Goal: Use online tool/utility: Utilize a website feature to perform a specific function

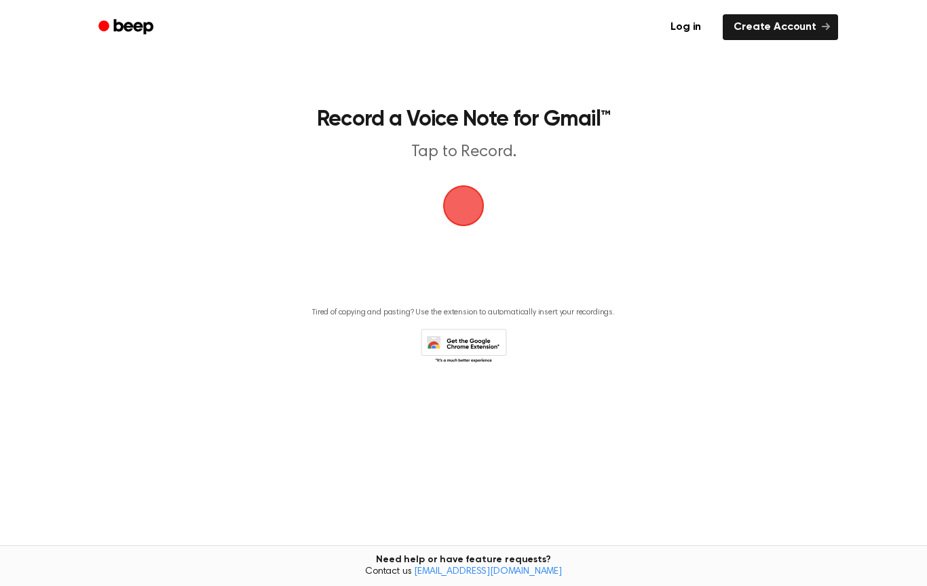
click at [464, 215] on span "button" at bounding box center [464, 206] width 38 height 38
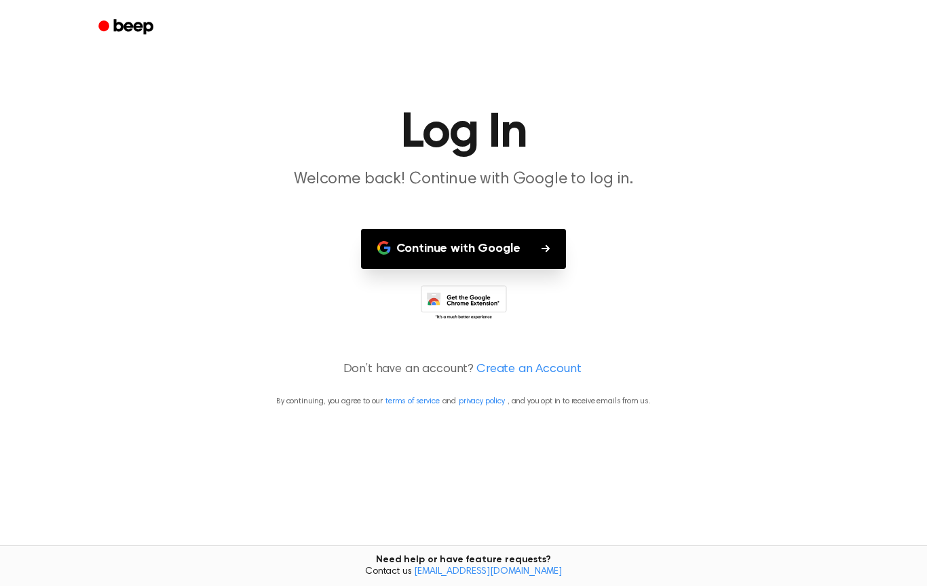
click at [425, 234] on button "Continue with Google" at bounding box center [464, 249] width 206 height 40
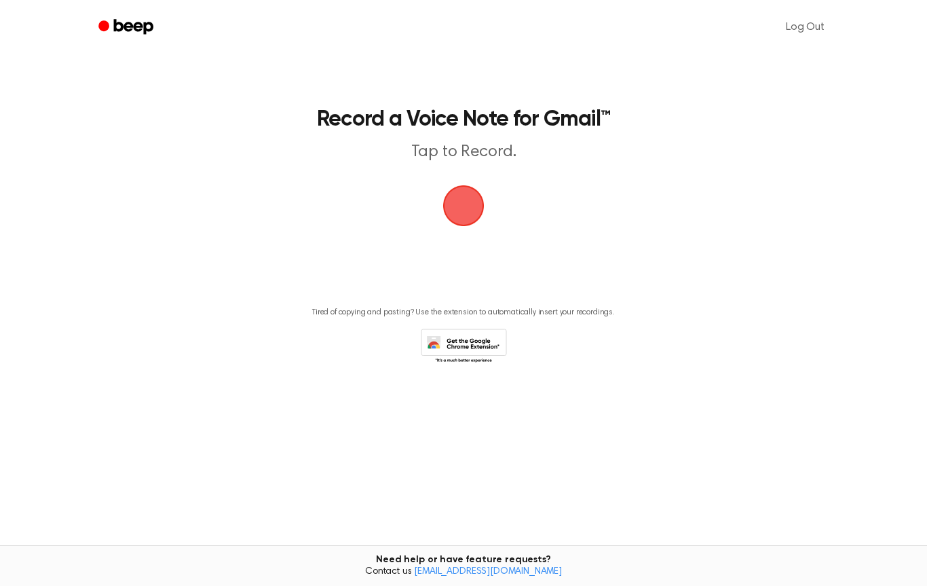
click at [482, 212] on span "button" at bounding box center [464, 206] width 64 height 64
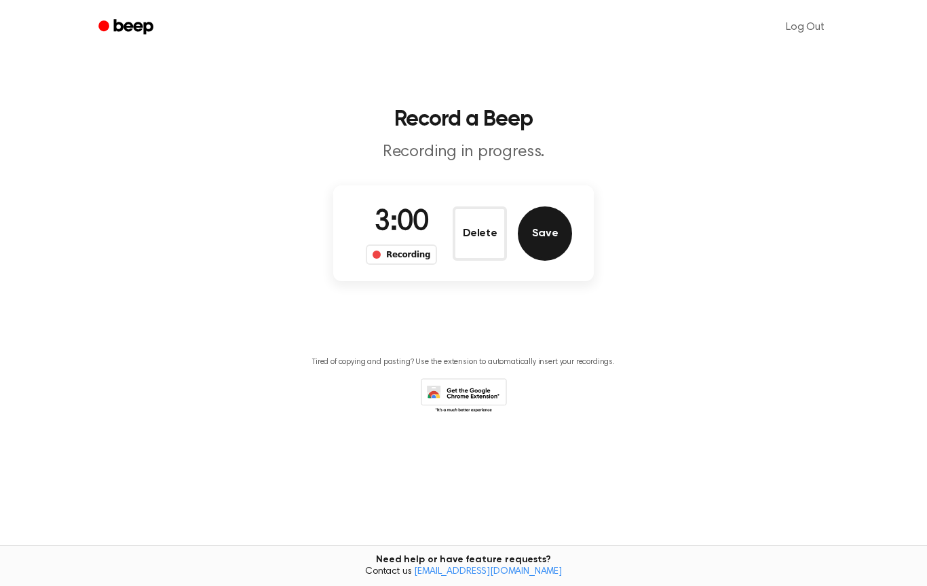
click at [559, 238] on button "Save" at bounding box center [545, 233] width 54 height 54
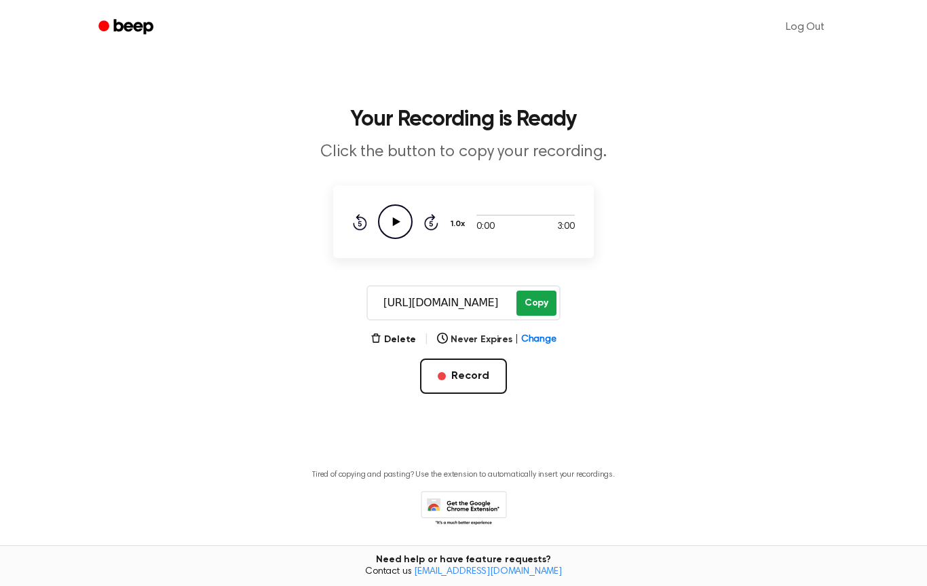
click at [529, 308] on button "Copy" at bounding box center [536, 302] width 40 height 25
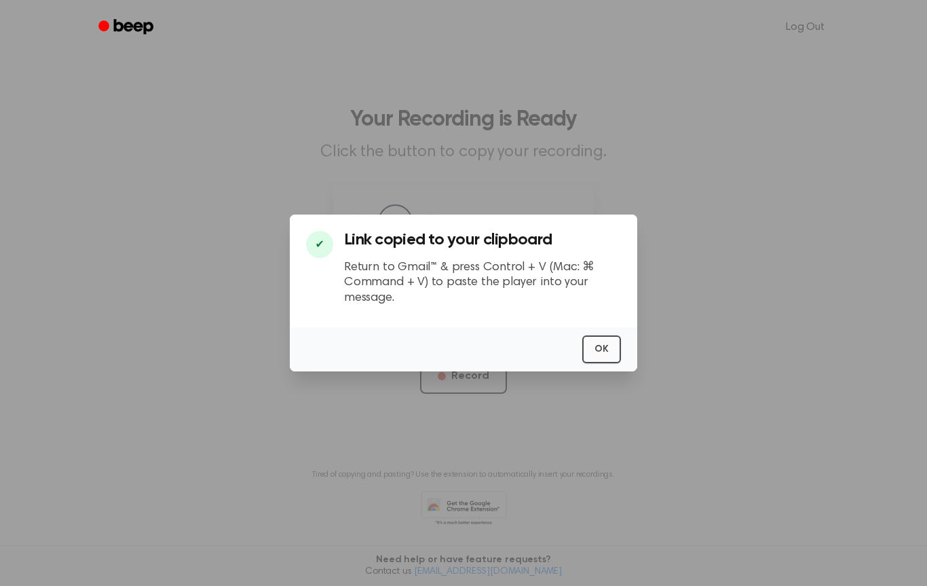
click at [592, 352] on button "OK" at bounding box center [601, 349] width 39 height 28
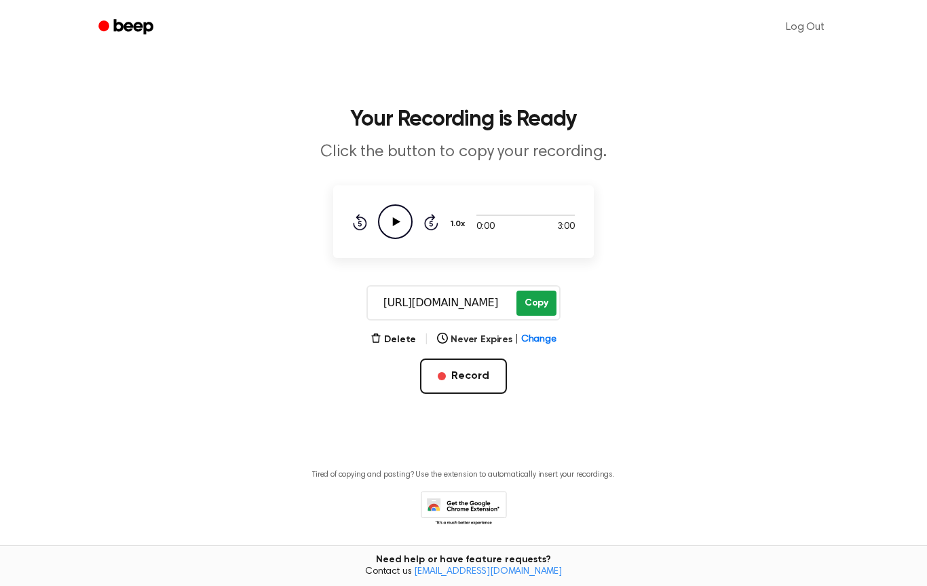
click at [534, 302] on button "Copy" at bounding box center [536, 302] width 40 height 25
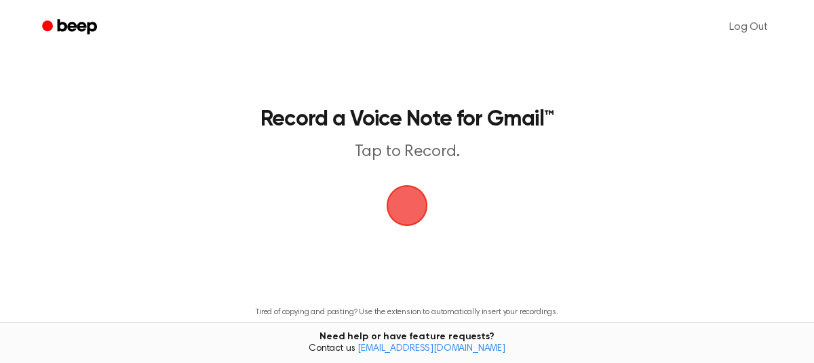
click at [293, 206] on span "button" at bounding box center [407, 205] width 61 height 61
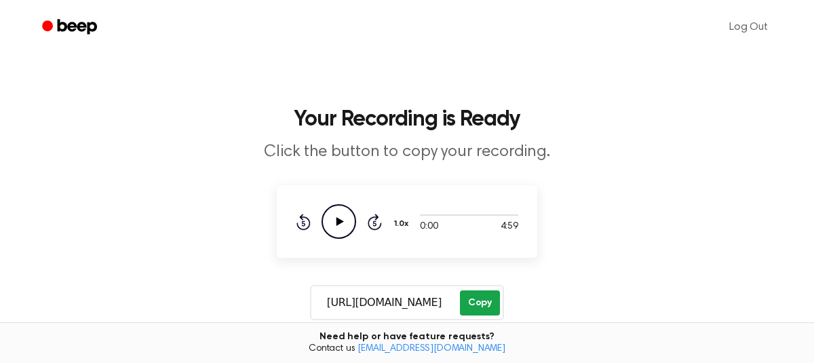
click at [293, 241] on button "Copy" at bounding box center [480, 302] width 40 height 25
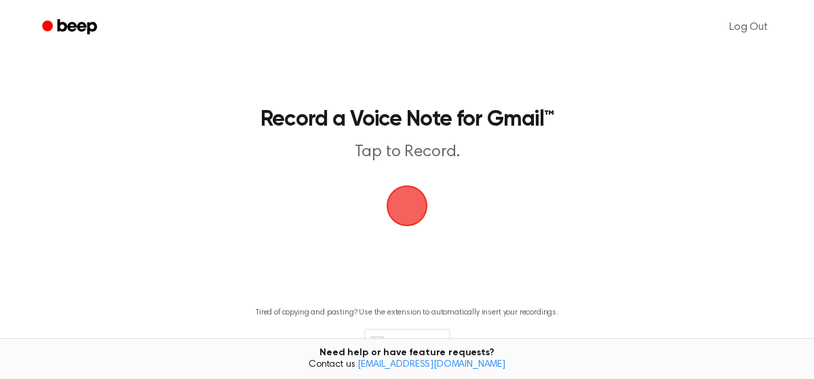
click at [419, 210] on span "button" at bounding box center [407, 206] width 46 height 46
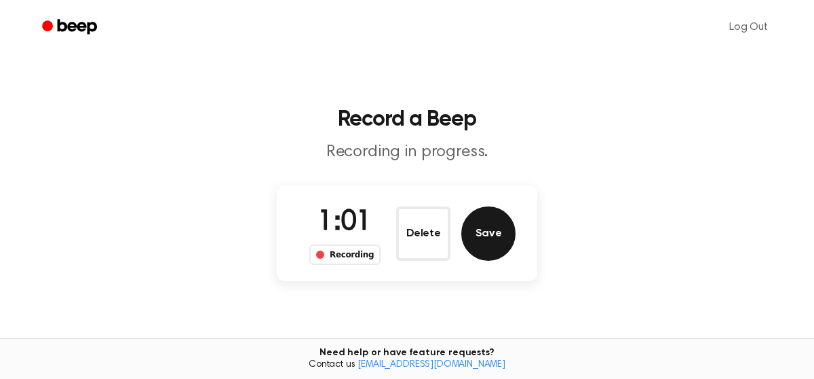
click at [488, 233] on button "Save" at bounding box center [489, 233] width 54 height 54
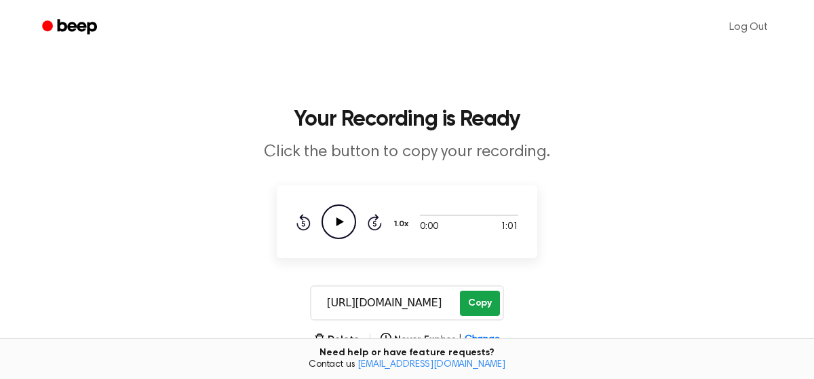
click at [491, 305] on button "Copy" at bounding box center [480, 302] width 40 height 25
click at [470, 307] on button "Copy" at bounding box center [480, 302] width 40 height 25
